Goal: Entertainment & Leisure: Consume media (video, audio)

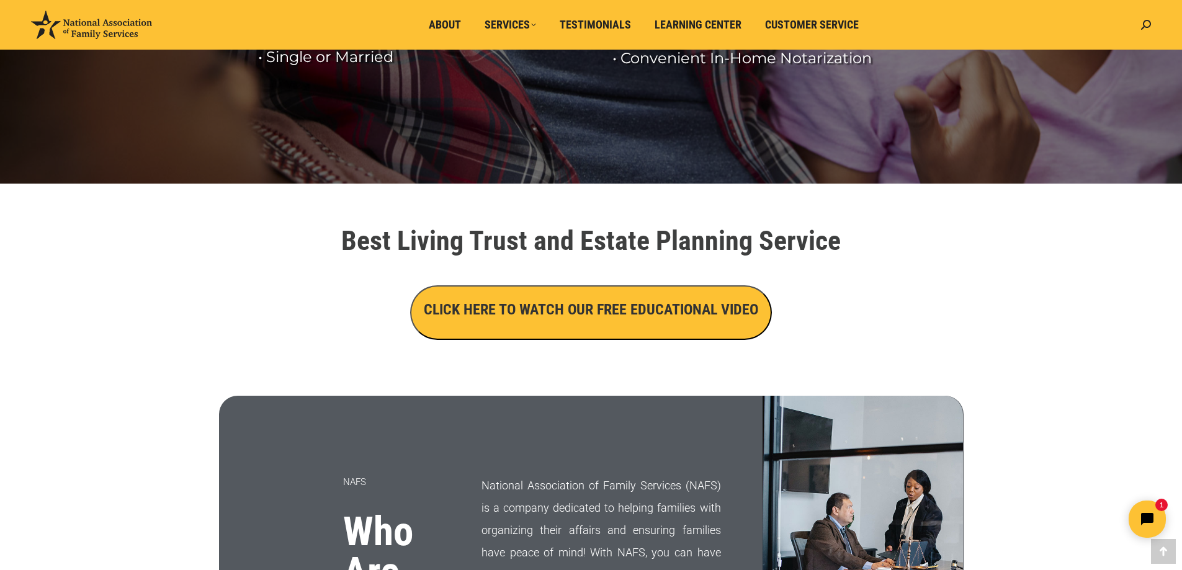
click at [623, 318] on h3 "CLICK HERE TO WATCH OUR FREE EDUCATIONAL VIDEO" at bounding box center [591, 309] width 334 height 21
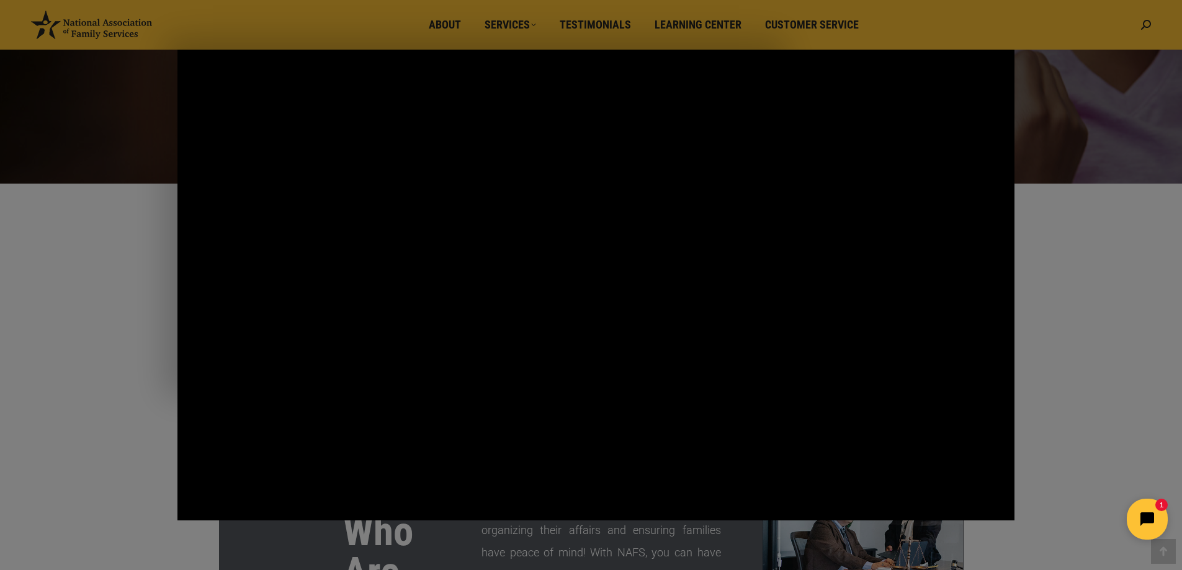
click at [1149, 517] on icon "Open chat widget" at bounding box center [1153, 519] width 19 height 19
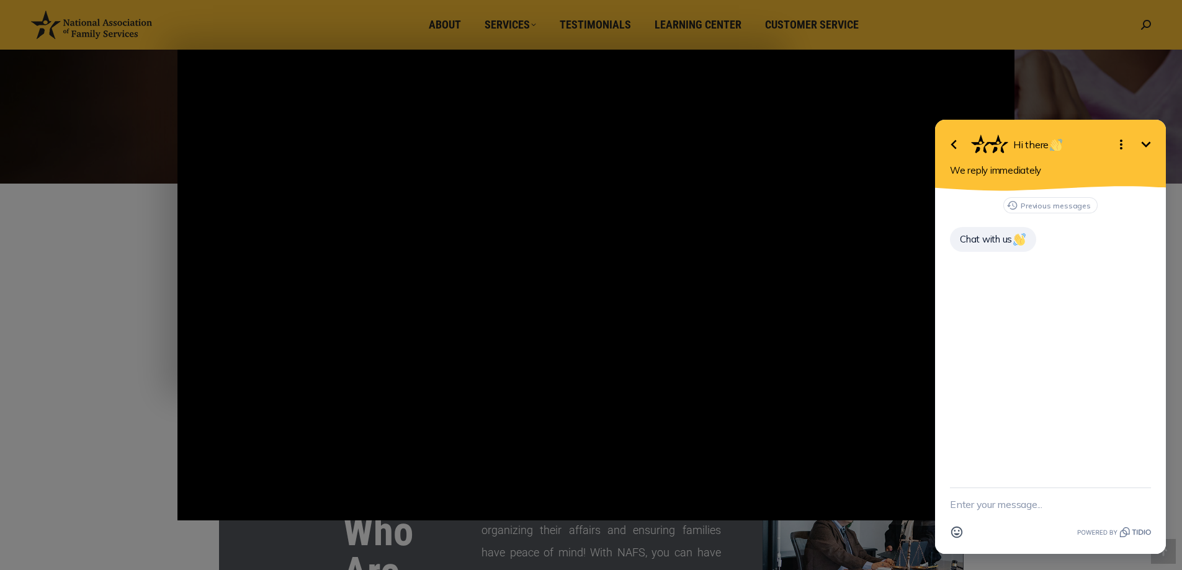
click at [1147, 142] on icon "Minimize" at bounding box center [1145, 144] width 15 height 15
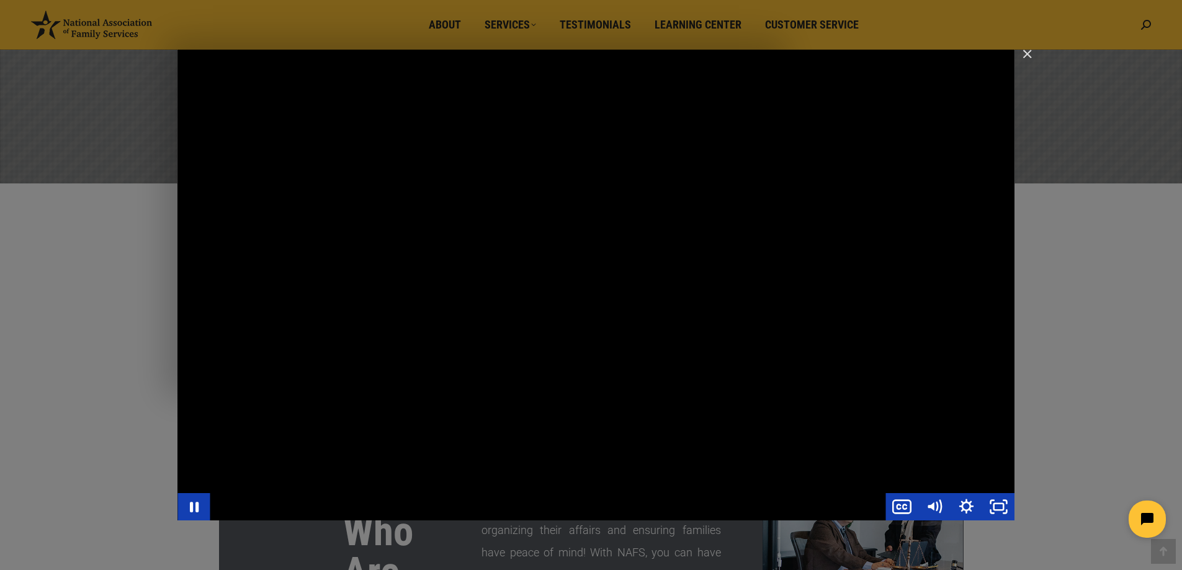
click at [731, 322] on div "Main Video - Full Webinar (Emma) Landon V1.4" at bounding box center [595, 285] width 837 height 471
click at [462, 238] on div "Main Video - Full Webinar (Emma) Landon V1.4" at bounding box center [595, 285] width 837 height 471
click at [453, 270] on div "Main Video - Full Webinar (Emma) Landon V1.4" at bounding box center [595, 285] width 837 height 471
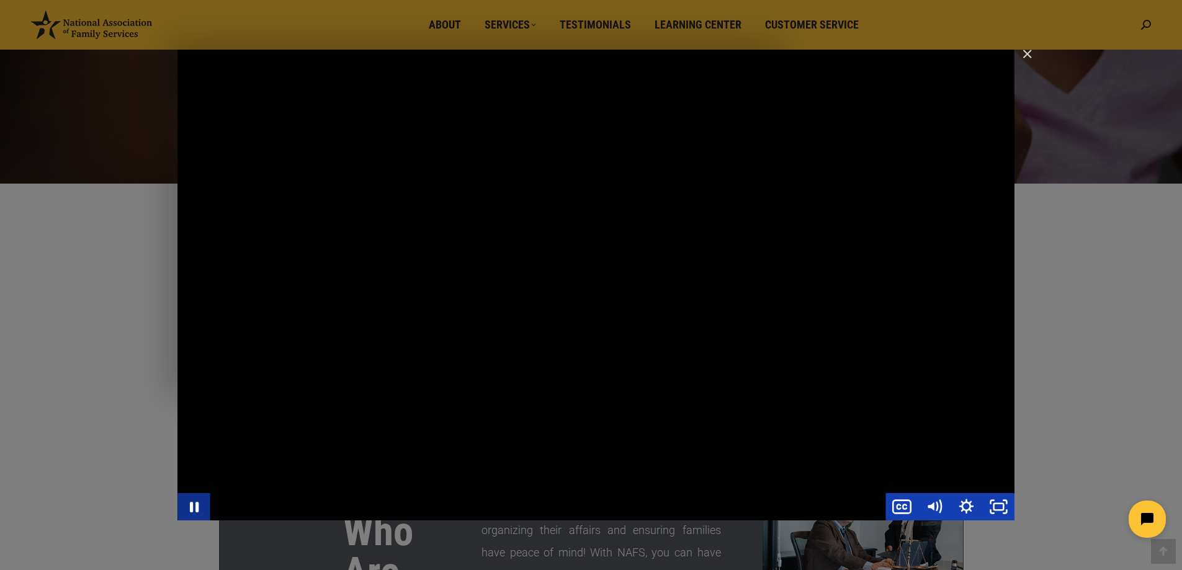
click at [198, 509] on icon "Pause" at bounding box center [194, 507] width 9 height 11
click at [623, 332] on div "Main Video - Full Webinar (Emma) Landon V1.4" at bounding box center [595, 285] width 837 height 471
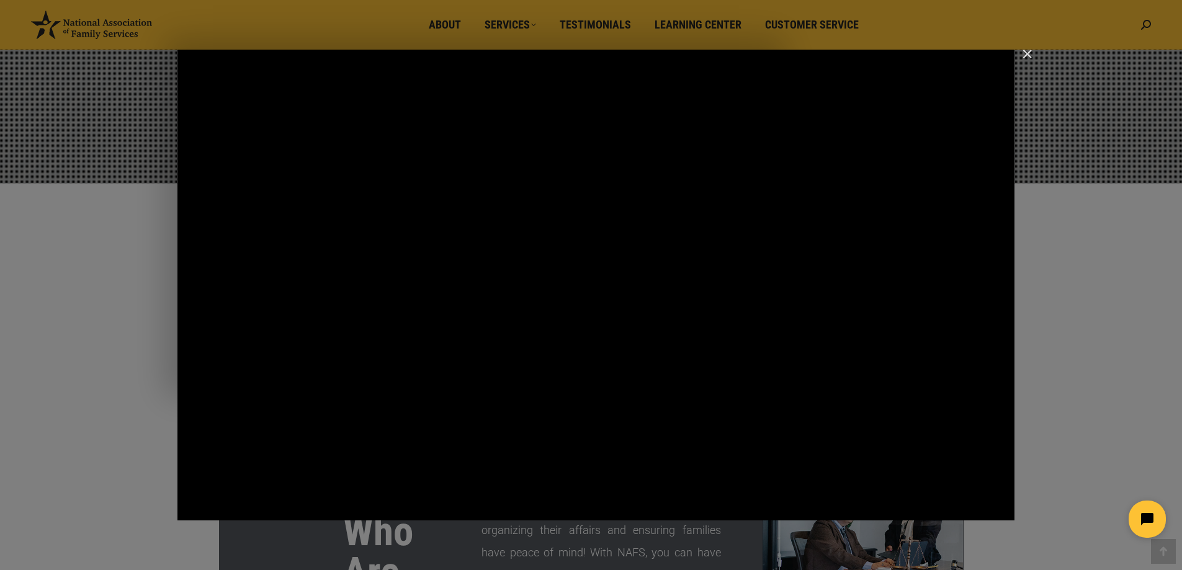
click at [994, 509] on html at bounding box center [1069, 519] width 213 height 58
click at [992, 499] on html at bounding box center [1069, 519] width 213 height 58
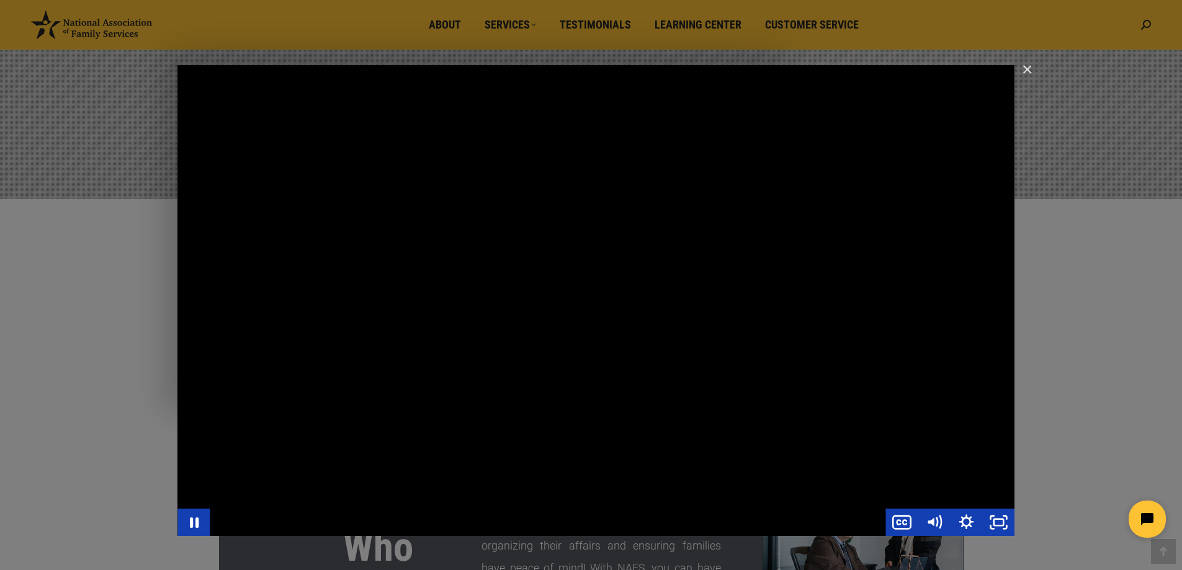
click at [690, 261] on div "Main Video - Full Webinar (Emma) Landon V1.4" at bounding box center [595, 300] width 837 height 471
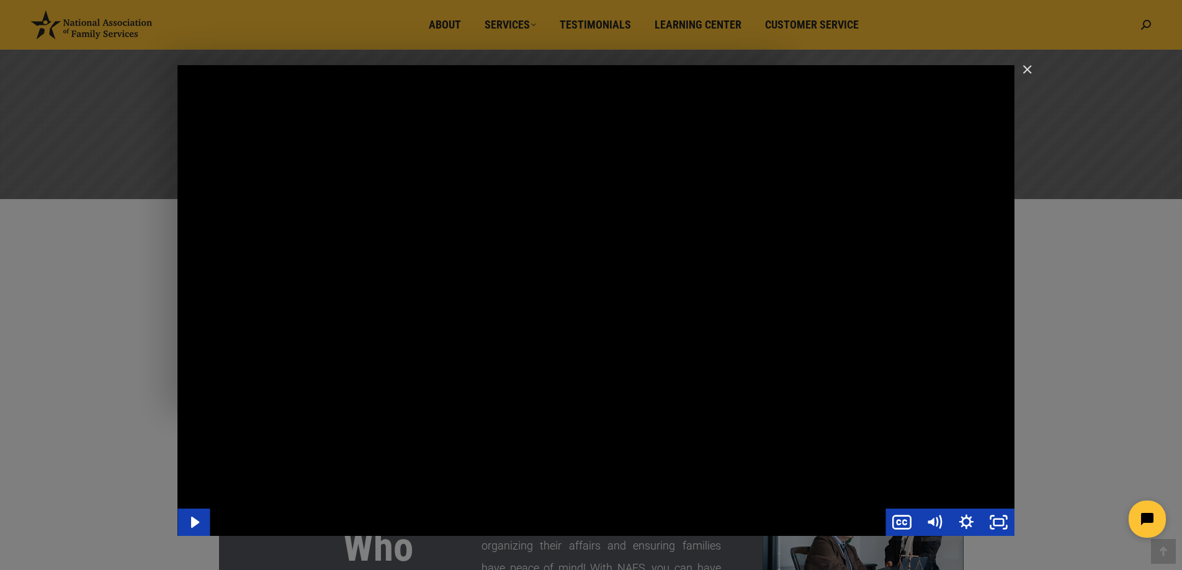
click at [659, 272] on div "Main Video - Full Webinar (Emma) Landon V1.4" at bounding box center [595, 300] width 837 height 471
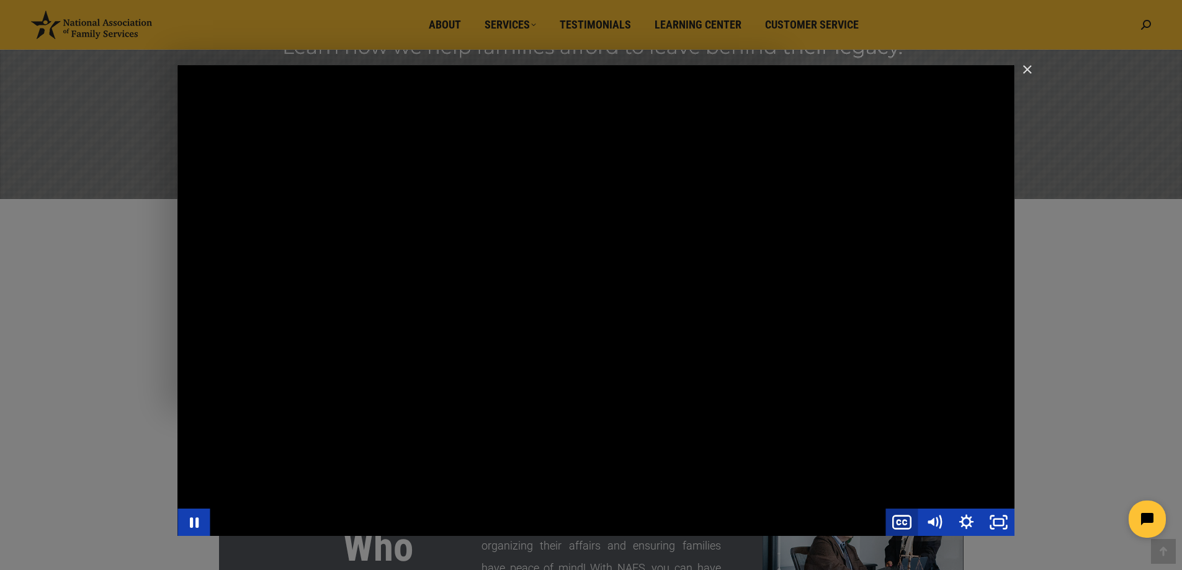
click at [901, 522] on icon "Show captions menu" at bounding box center [901, 522] width 32 height 27
click at [897, 460] on label "English" at bounding box center [933, 462] width 161 height 29
click at [853, 448] on input "English" at bounding box center [853, 448] width 1 height 1
radio input "true"
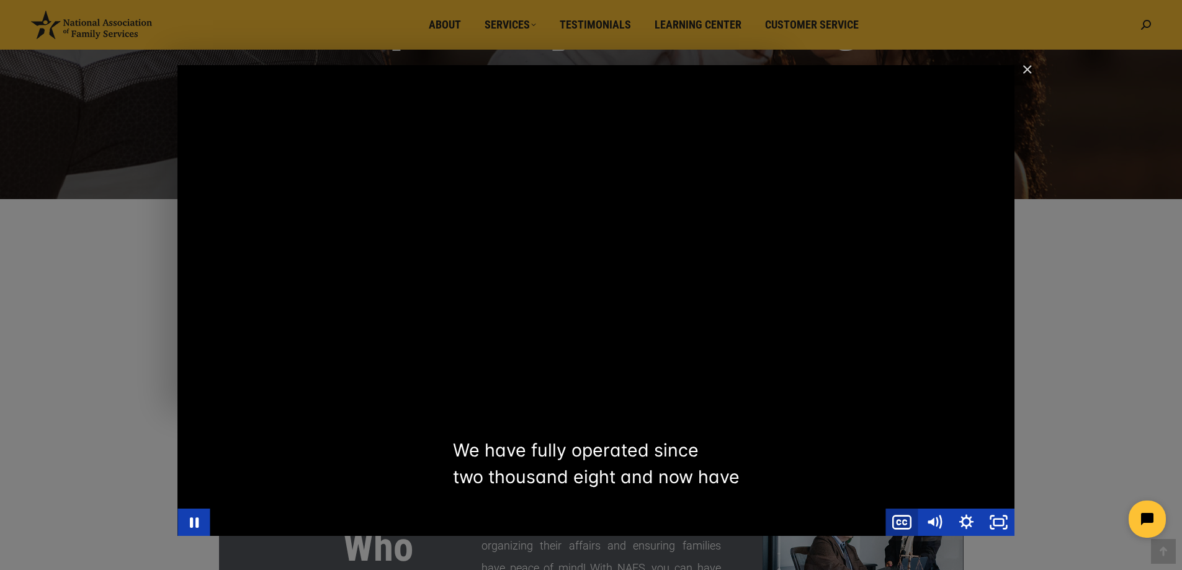
click at [907, 519] on icon "Show captions menu" at bounding box center [901, 522] width 32 height 27
click at [893, 456] on label "English" at bounding box center [933, 462] width 161 height 29
click at [853, 448] on input "English" at bounding box center [853, 448] width 1 height 1
click at [898, 429] on div "Main Video - Full Webinar (Emma) Landon V1.4" at bounding box center [595, 300] width 837 height 471
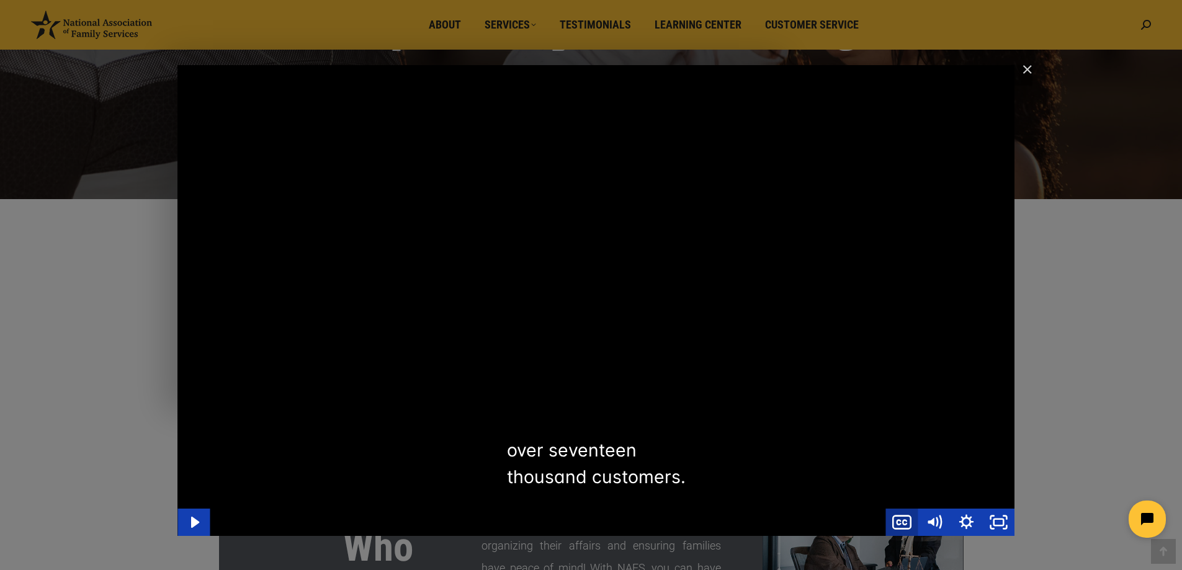
click at [898, 522] on icon "Show captions menu" at bounding box center [901, 522] width 32 height 27
click at [908, 434] on label "Off" at bounding box center [933, 433] width 161 height 29
click at [853, 420] on input "Off" at bounding box center [853, 419] width 1 height 1
radio input "true"
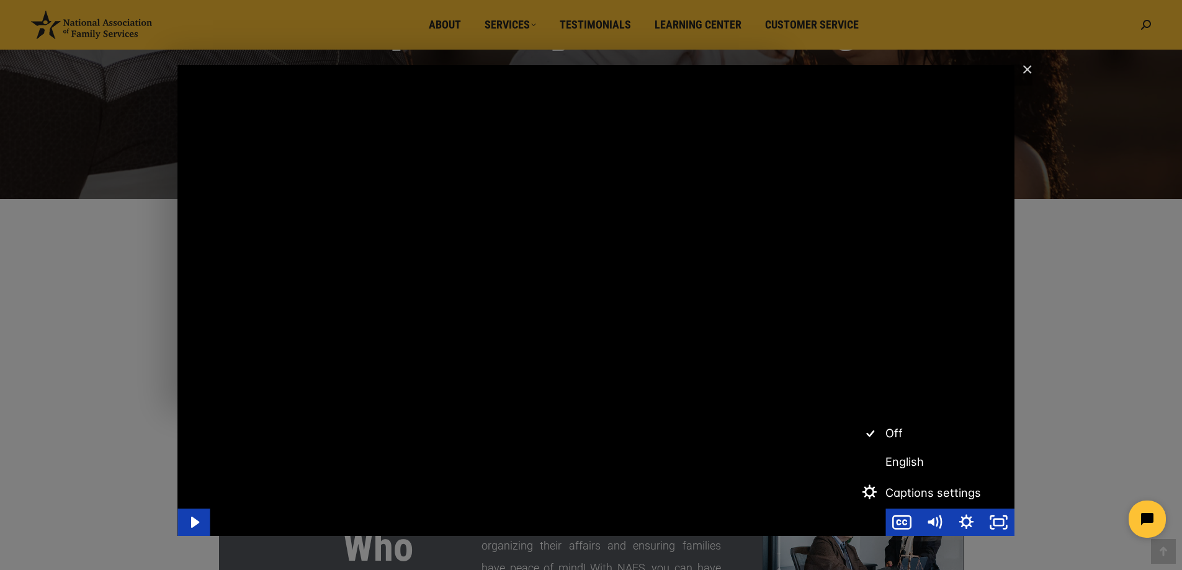
click at [819, 400] on div "Main Video - Full Webinar (Emma) Landon V1.4" at bounding box center [595, 300] width 837 height 471
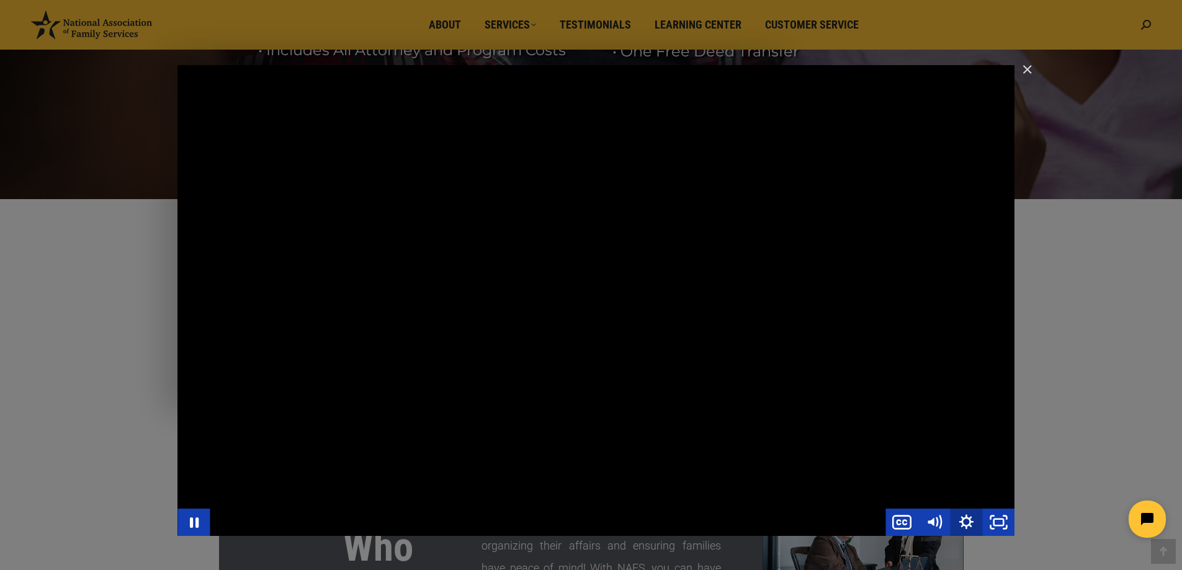
click at [955, 524] on icon "Show settings menu" at bounding box center [966, 522] width 32 height 27
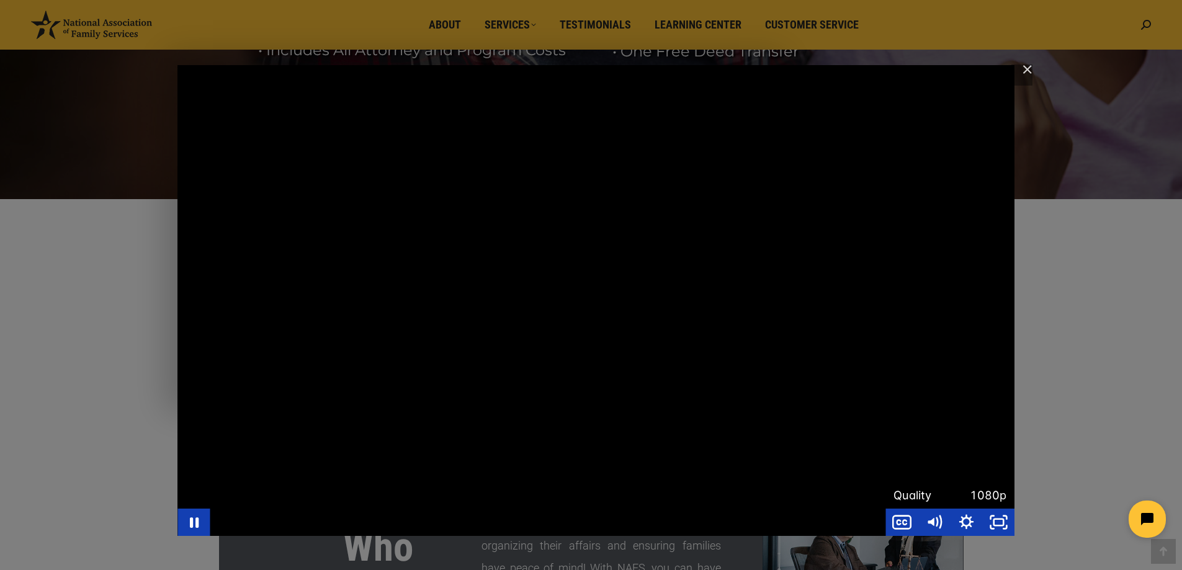
click at [995, 523] on html at bounding box center [1069, 519] width 213 height 58
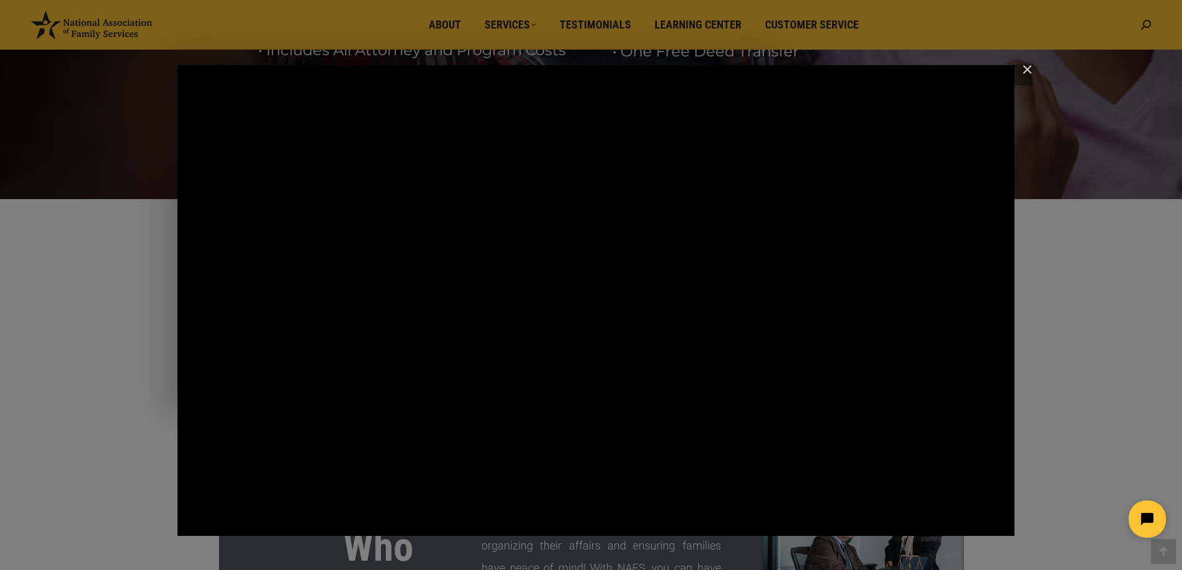
click at [1000, 520] on html at bounding box center [1069, 519] width 213 height 58
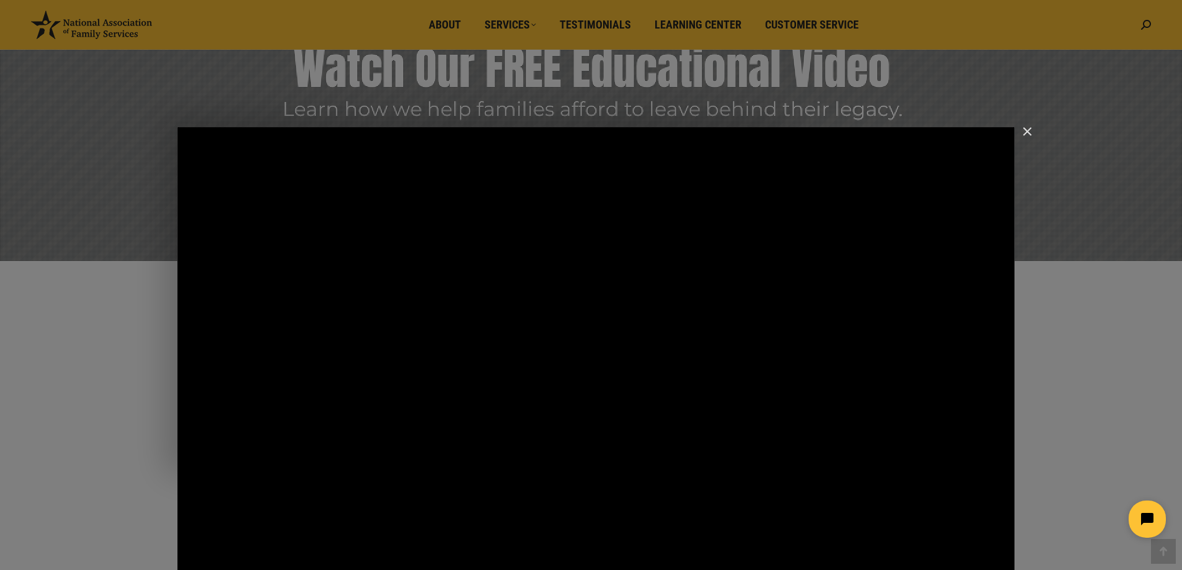
scroll to position [233, 0]
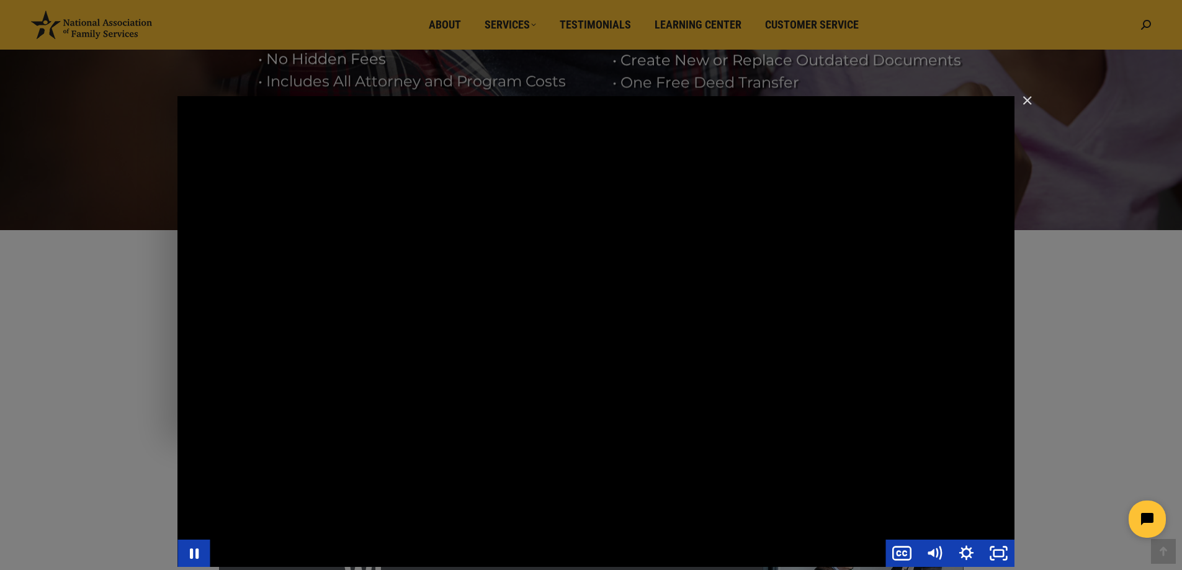
click at [818, 409] on div "Main Video - Full Webinar (Emma) Landon V1.4" at bounding box center [595, 331] width 837 height 471
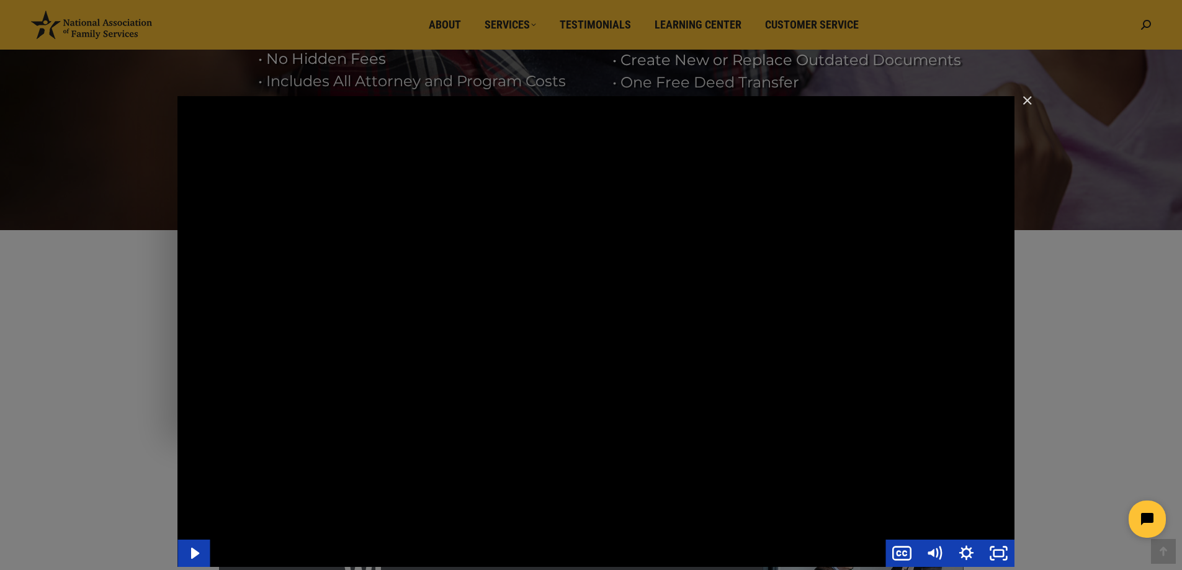
click at [584, 376] on div "Main Video - Full Webinar (Emma) Landon V1.4" at bounding box center [595, 331] width 837 height 471
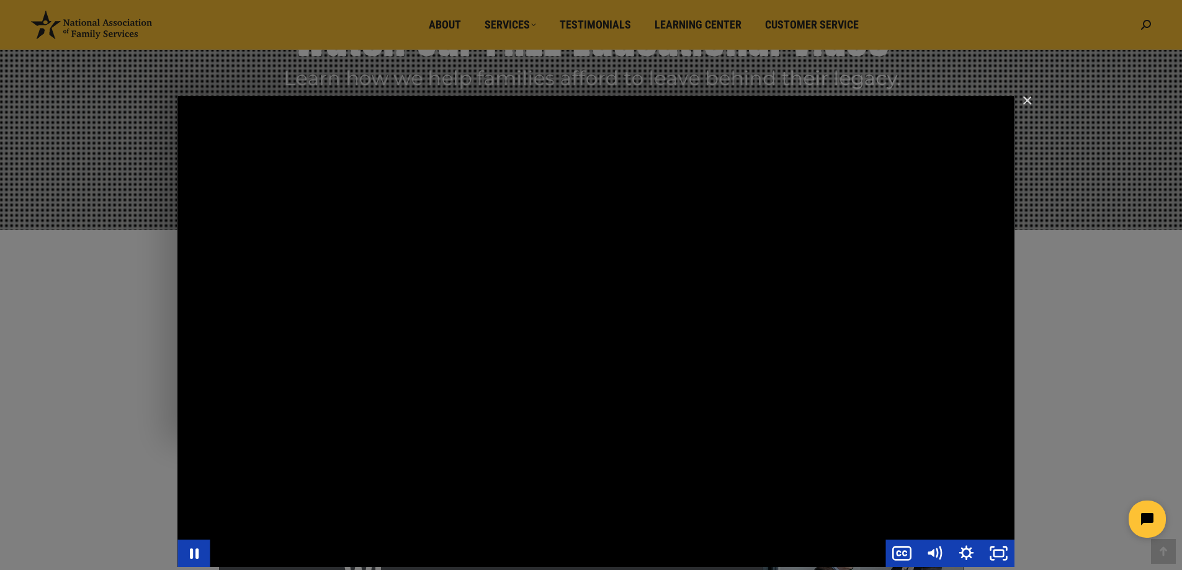
scroll to position [264, 0]
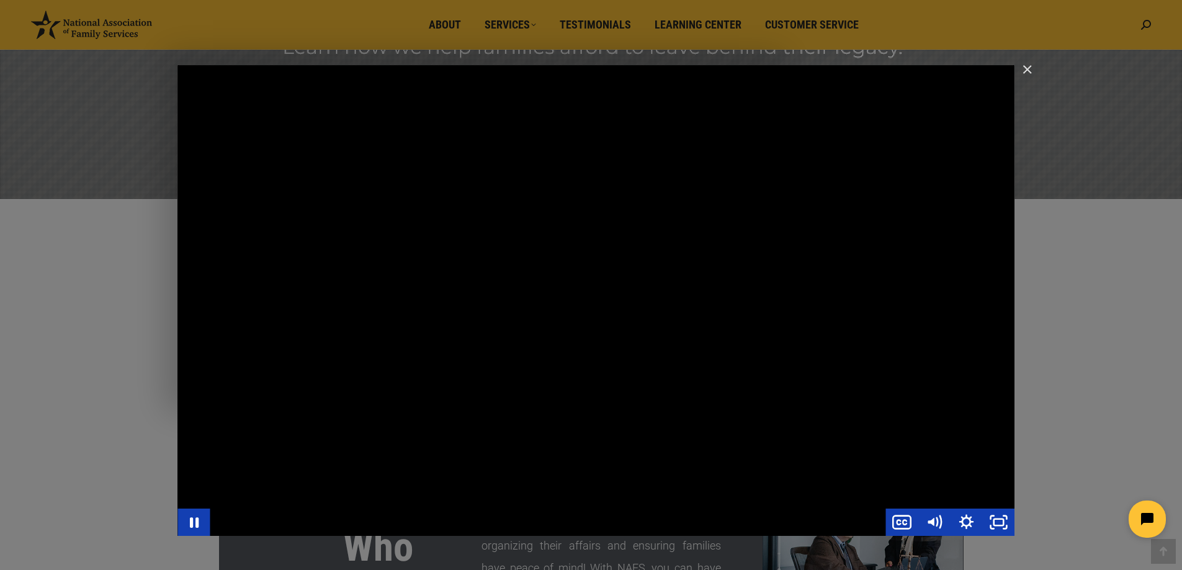
click at [631, 290] on div "Main Video - Full Webinar (Emma) Landon V1.4" at bounding box center [595, 300] width 837 height 471
click at [555, 231] on div "Main Video - Full Webinar (Emma) Landon V1.4" at bounding box center [595, 300] width 837 height 471
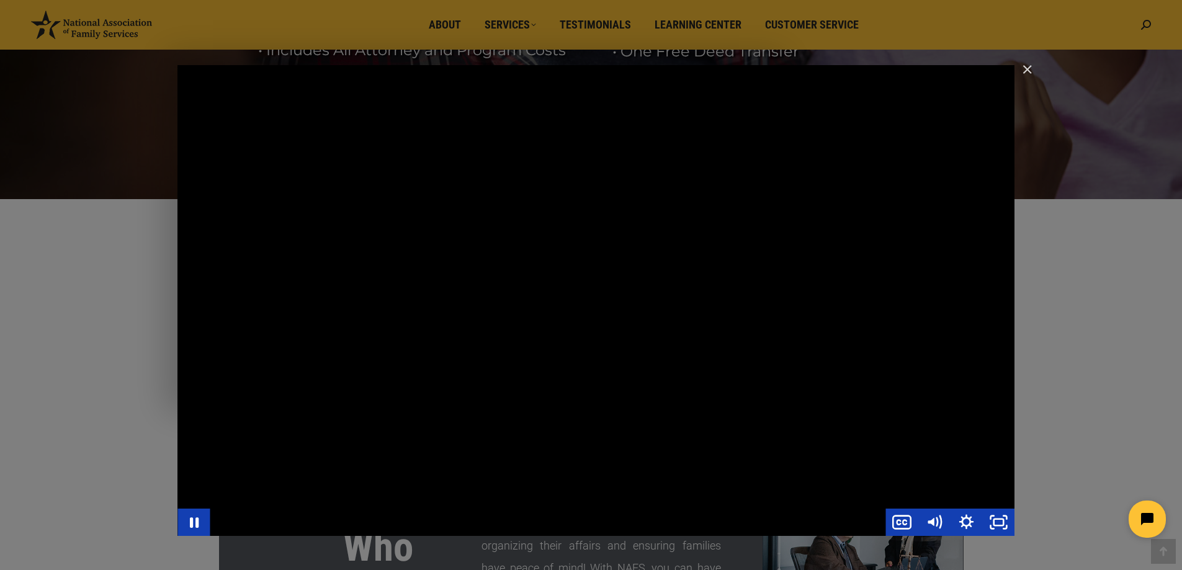
click at [412, 422] on div "Main Video - Full Webinar (Emma) Landon V1.4" at bounding box center [595, 300] width 837 height 471
click at [195, 520] on icon "Play Video" at bounding box center [194, 522] width 8 height 11
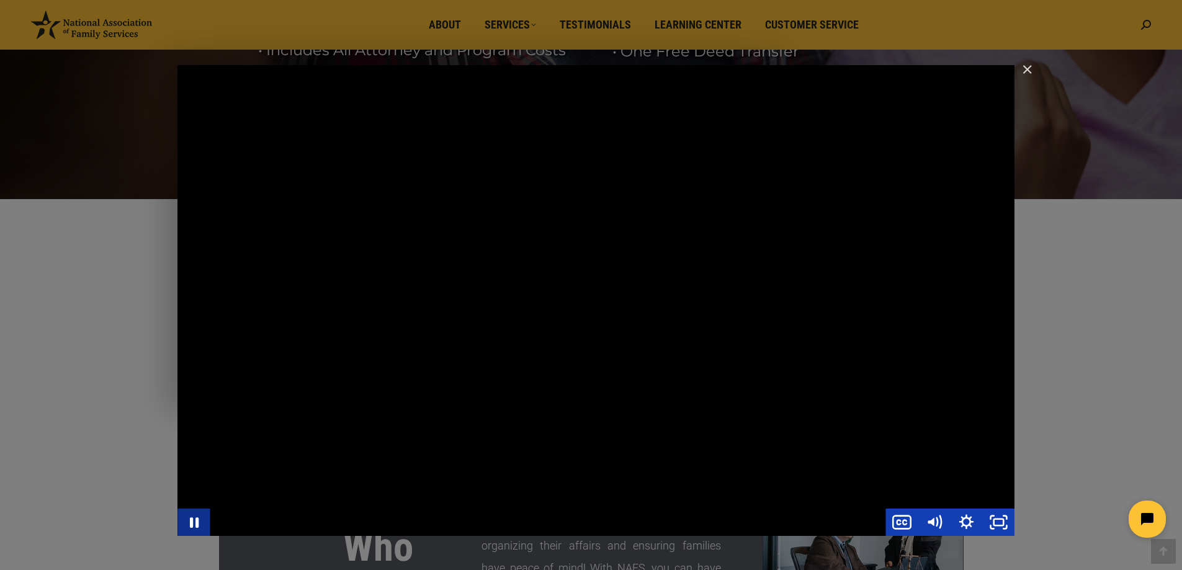
click at [197, 521] on icon "Pause" at bounding box center [194, 522] width 9 height 11
click at [731, 535] on div "Main Video - Full Webinar (Emma) Landon V1.4" at bounding box center [547, 522] width 675 height 27
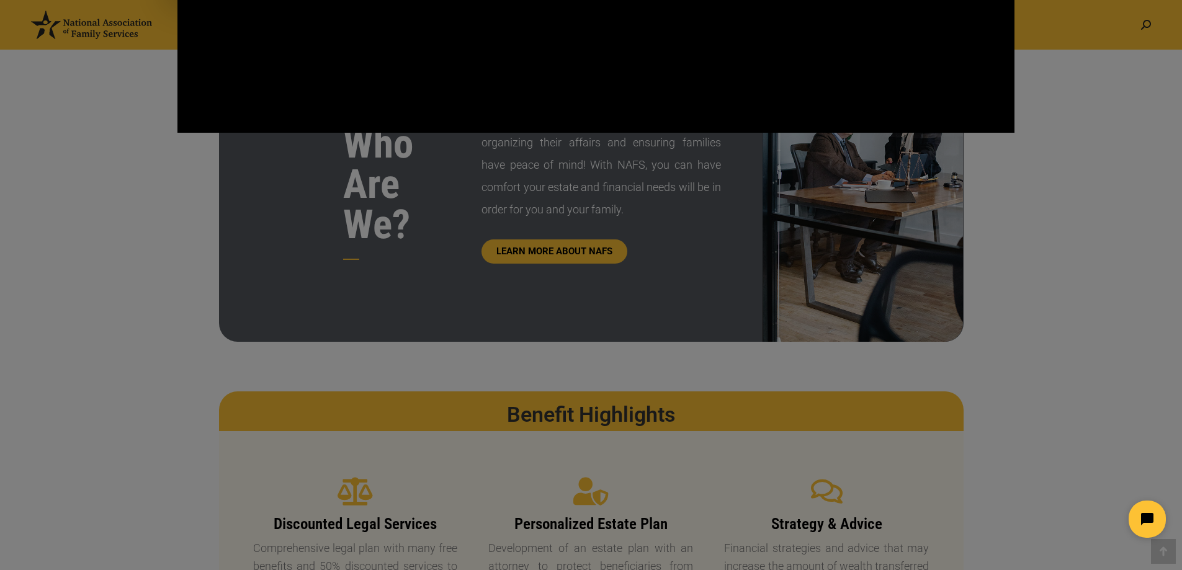
scroll to position [419, 0]
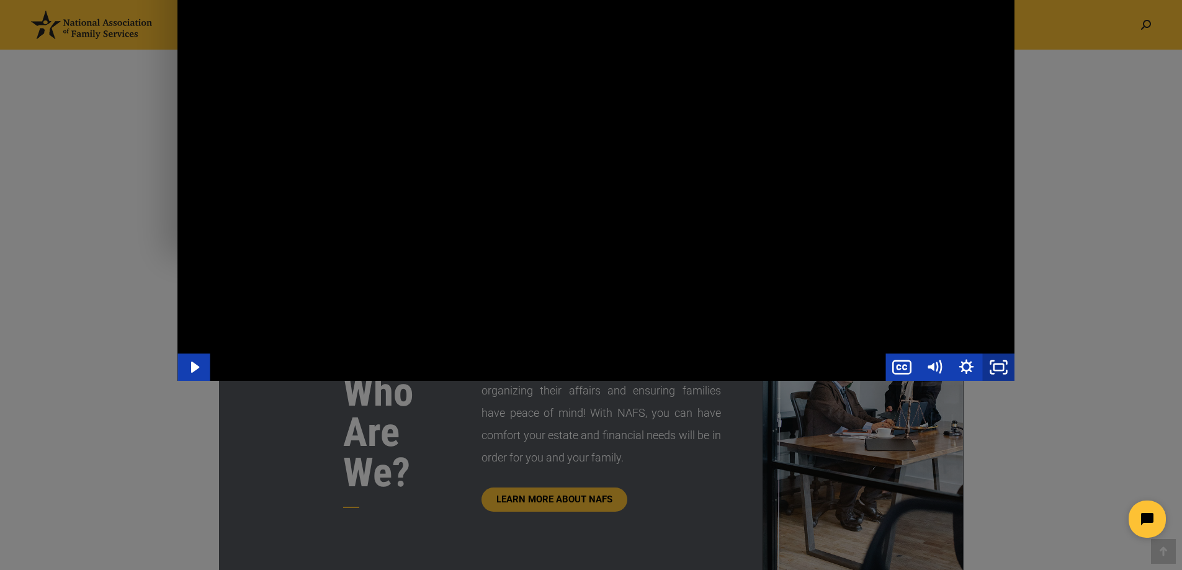
click at [997, 367] on icon "Fullscreen" at bounding box center [998, 367] width 32 height 27
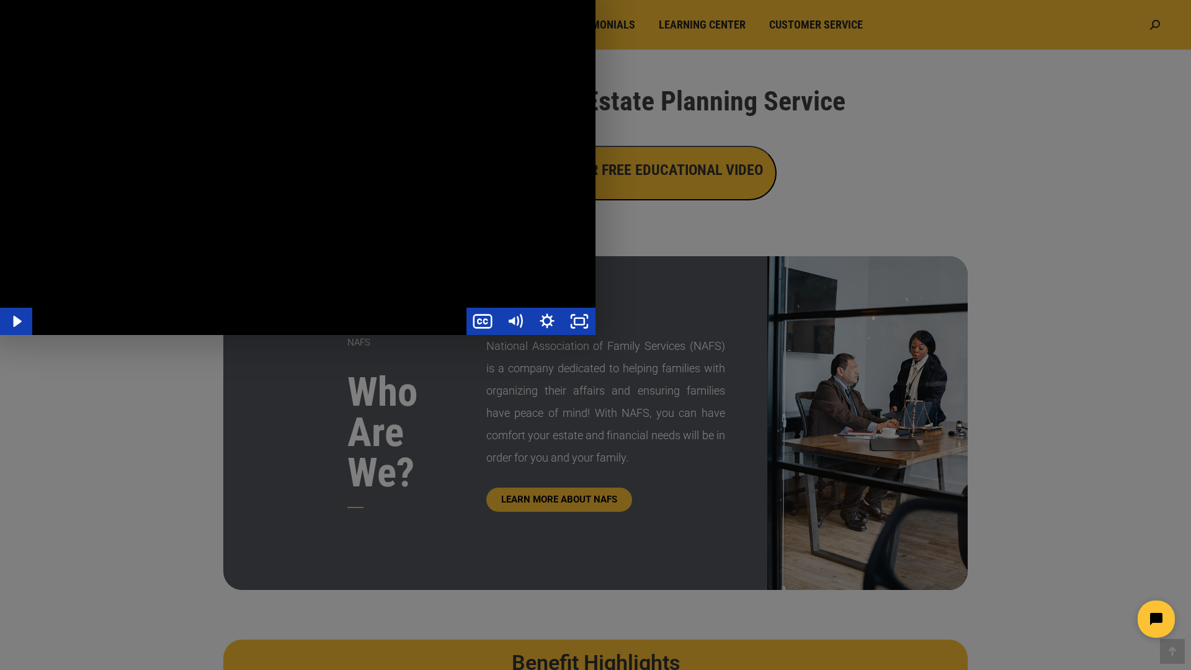
click at [568, 335] on div "Main Video - Full Webinar (Emma) Landon V1.4" at bounding box center [297, 167] width 595 height 335
click at [465, 292] on div "Main Video - Full Webinar (Emma) Landon V1.4" at bounding box center [297, 167] width 595 height 335
drag, startPoint x: 198, startPoint y: 631, endPoint x: 225, endPoint y: 597, distance: 43.3
click at [198, 335] on div "Main Video - Full Webinar (Emma) Landon V1.4" at bounding box center [297, 167] width 595 height 335
click at [595, 335] on div "Main Video - Full Webinar (Emma) Landon V1.4" at bounding box center [297, 167] width 595 height 335
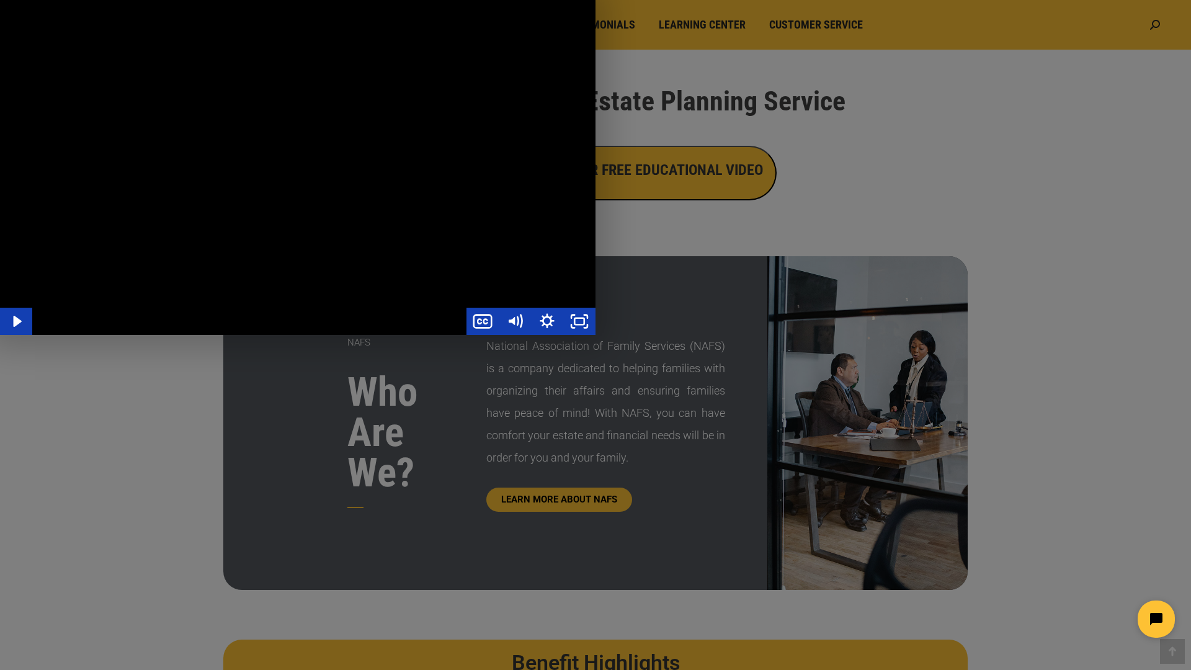
click at [595, 303] on div "Main Video - Full Webinar (Emma) Landon V1.4" at bounding box center [297, 167] width 595 height 335
click at [462, 335] on div "Main Video - Full Webinar (Emma) Landon V1.4" at bounding box center [297, 167] width 595 height 335
click at [478, 335] on div "Main Video - Full Webinar (Emma) Landon V1.4" at bounding box center [297, 167] width 595 height 335
click at [300, 293] on div "Main Video - Full Webinar (Emma) Landon V1.4" at bounding box center [297, 167] width 595 height 335
click at [329, 293] on div "Main Video - Full Webinar (Emma) Landon V1.4" at bounding box center [297, 167] width 595 height 335
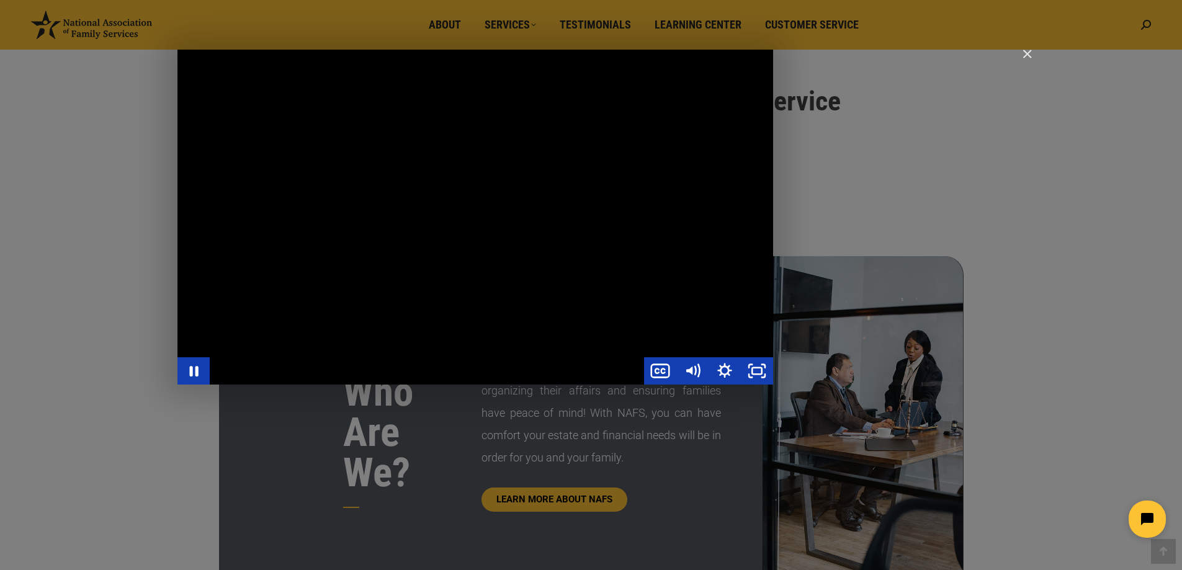
scroll to position [403, 0]
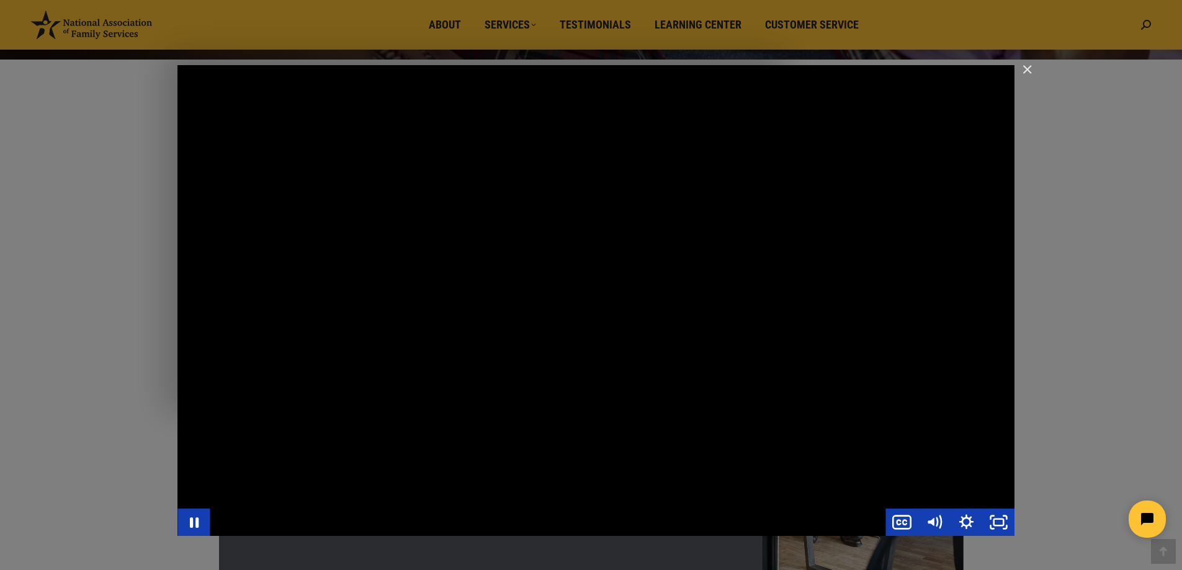
click at [461, 322] on div "Main Video - Full Webinar (Emma) Landon V1.4" at bounding box center [595, 300] width 837 height 471
